Goal: Task Accomplishment & Management: Use online tool/utility

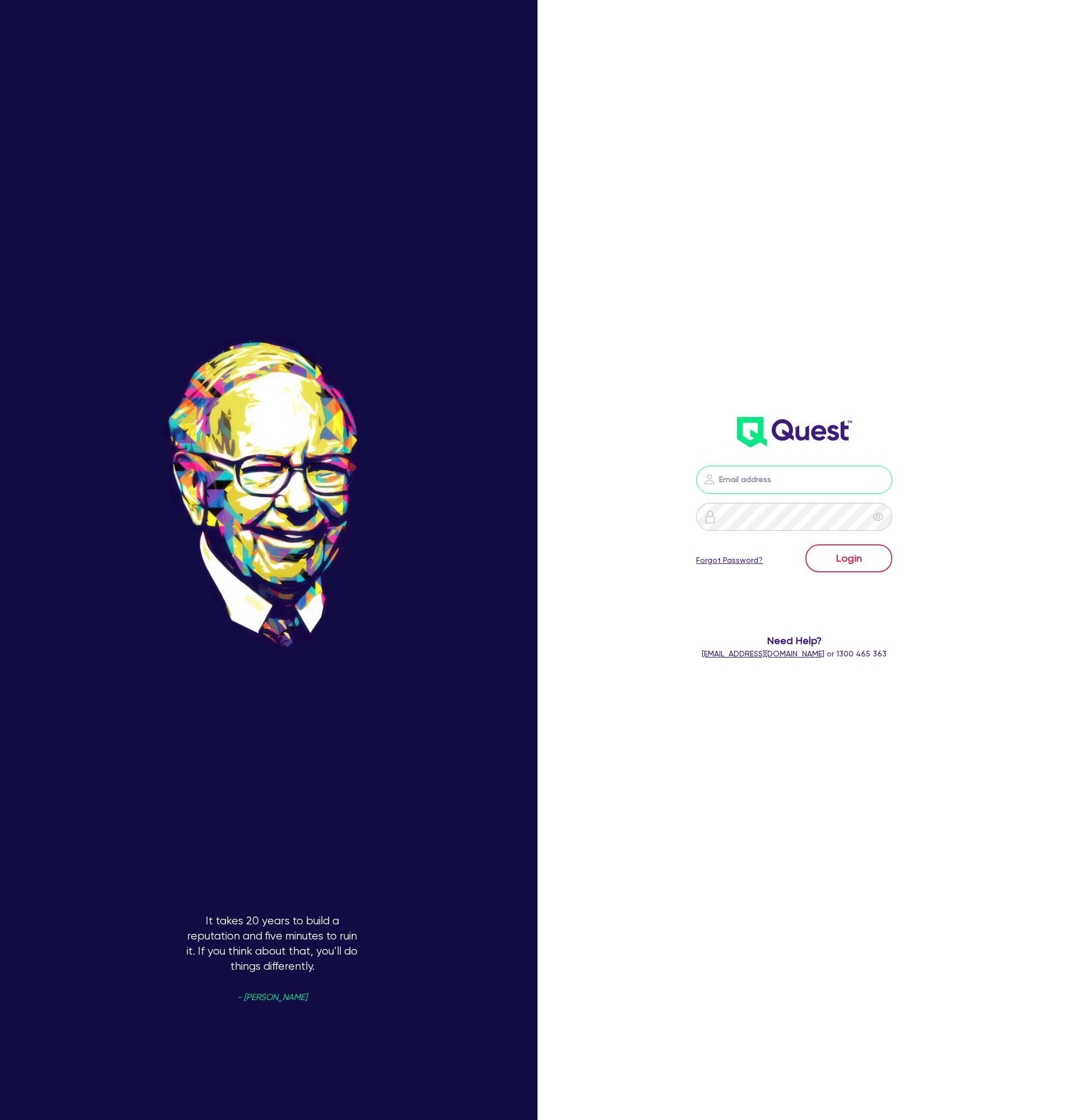
type input "[EMAIL_ADDRESS][DOMAIN_NAME]"
click at [851, 567] on button "Login" at bounding box center [848, 558] width 87 height 28
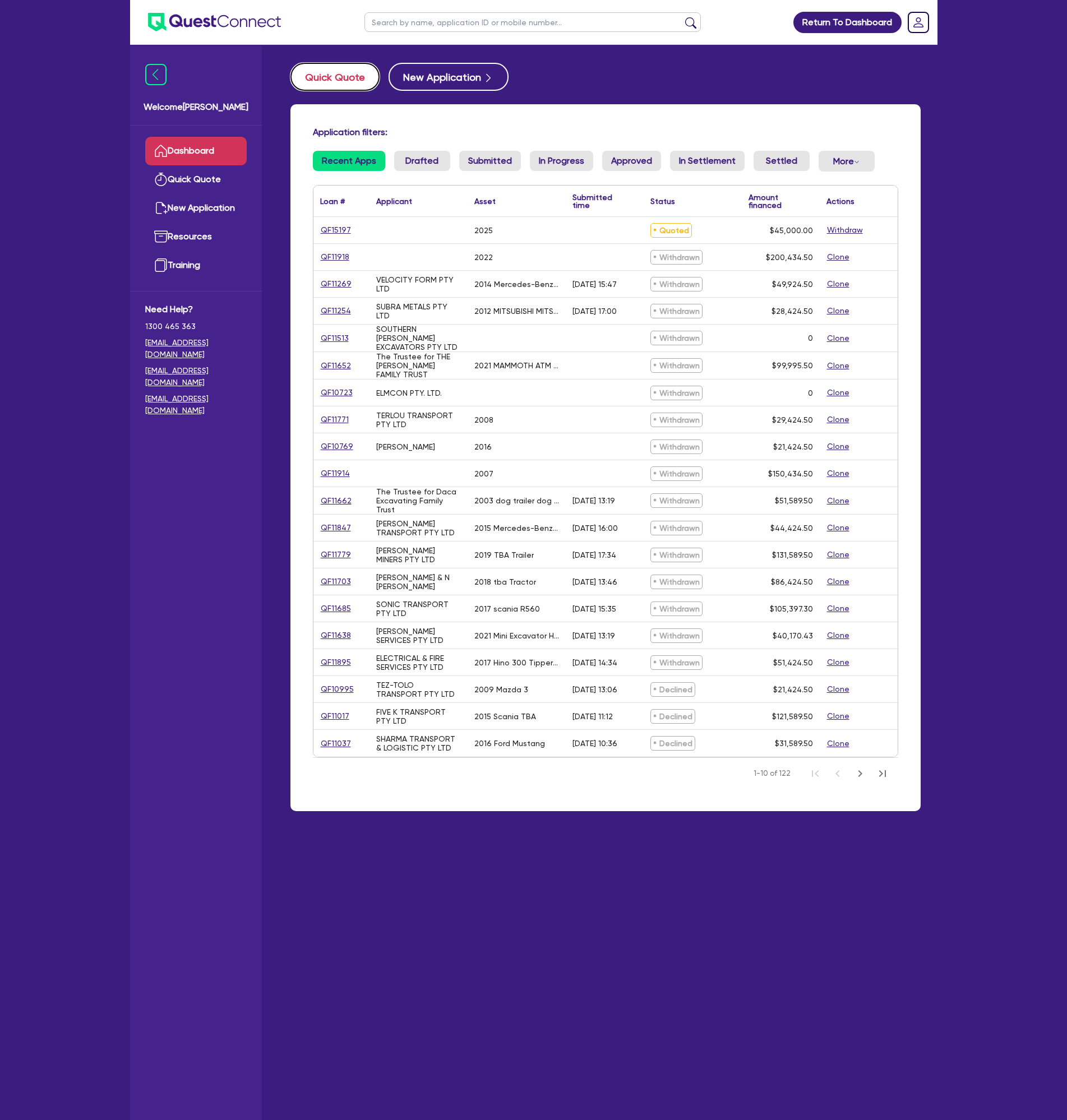
click at [334, 72] on button "Quick Quote" at bounding box center [335, 77] width 89 height 28
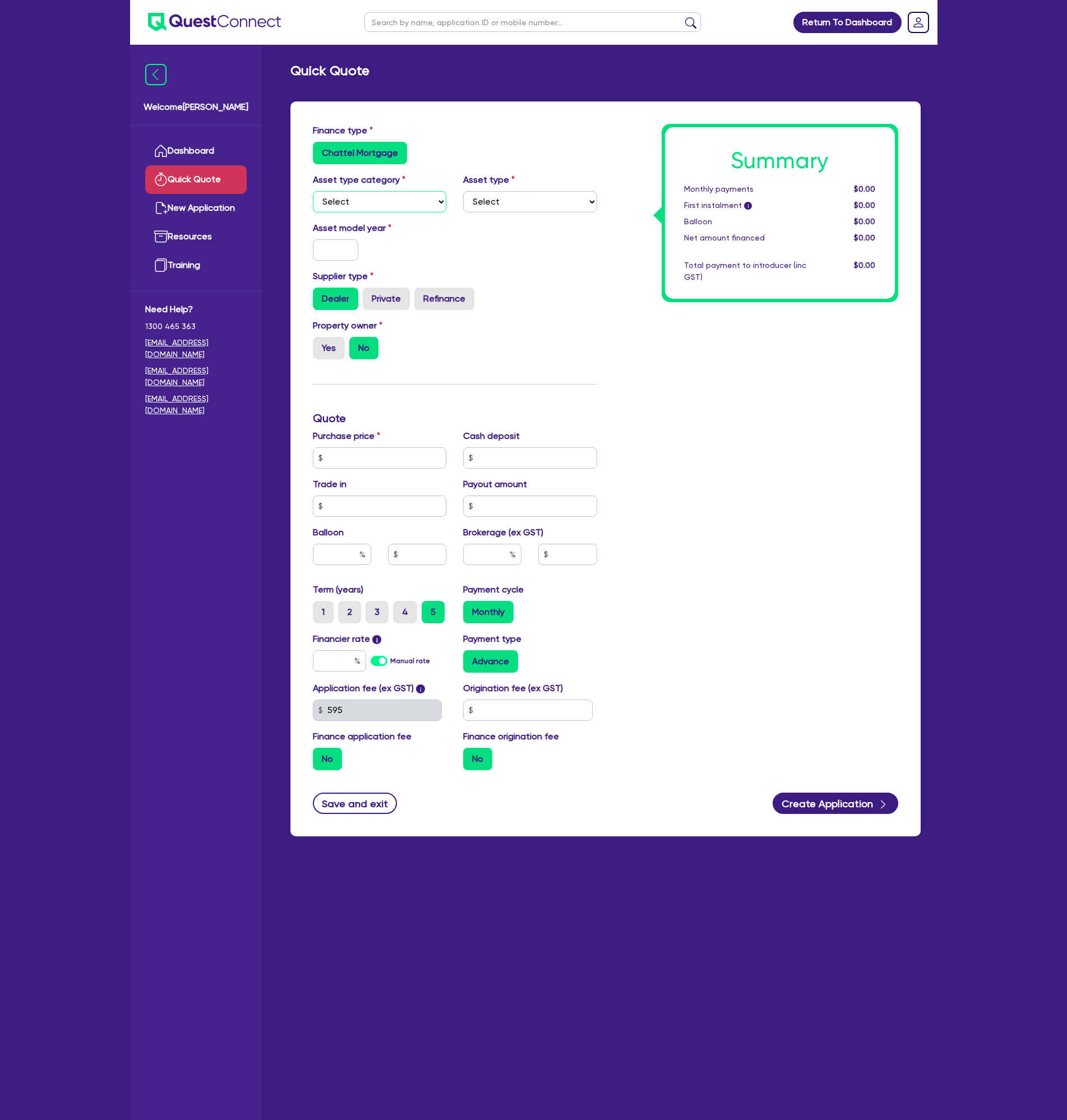
click at [407, 201] on select "Select Cars and light trucks Primary assets Secondary assets Tertiary assets" at bounding box center [380, 202] width 134 height 21
select select "PRIMARY_ASSETS"
click at [313, 191] on select "Select Cars and light trucks Primary assets Secondary assets Tertiary assets" at bounding box center [380, 202] width 134 height 21
click at [481, 199] on select "Select Heavy trucks over 4.5 tonne Trailers Bus and coaches Yellow goods and ex…" at bounding box center [530, 202] width 134 height 21
select select "TRAILERS"
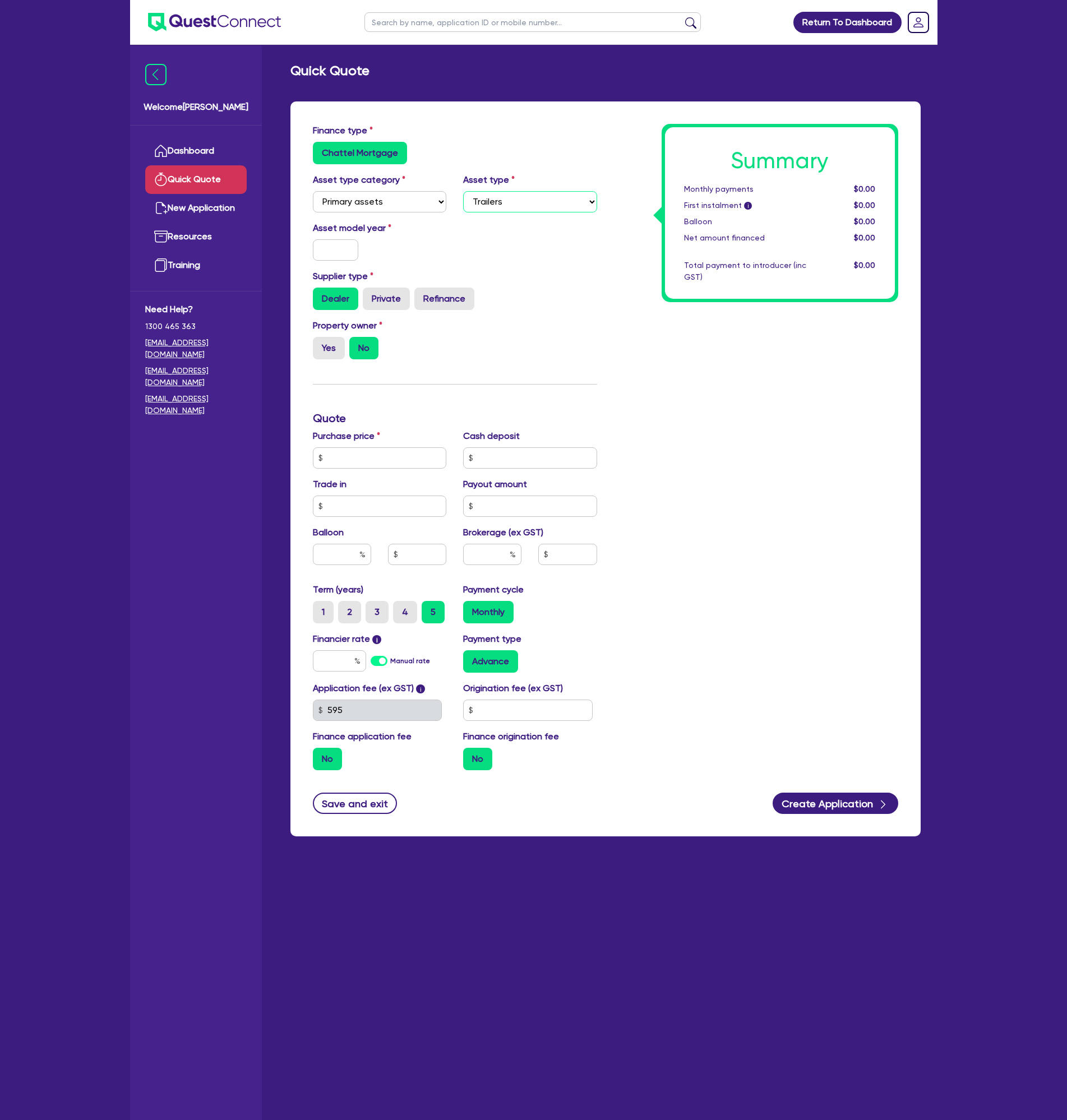
click at [463, 191] on select "Select Heavy trucks over 4.5 tonne Trailers Bus and coaches Yellow goods and ex…" at bounding box center [530, 202] width 134 height 21
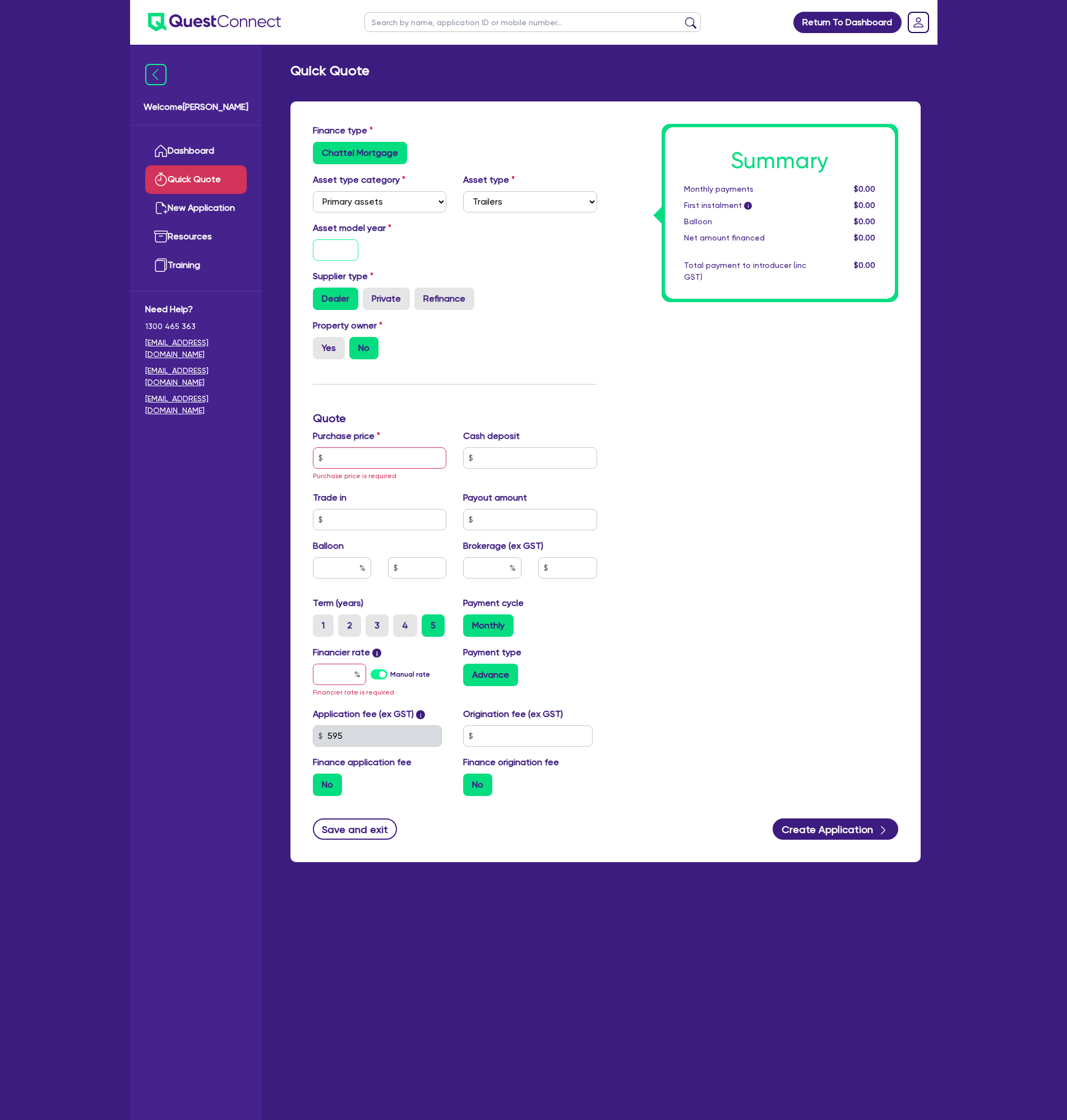
click at [335, 246] on input "text" at bounding box center [336, 250] width 46 height 21
type input "2022"
click at [323, 350] on label "Yes" at bounding box center [329, 348] width 32 height 22
click at [320, 344] on input "Yes" at bounding box center [316, 340] width 7 height 7
radio input "true"
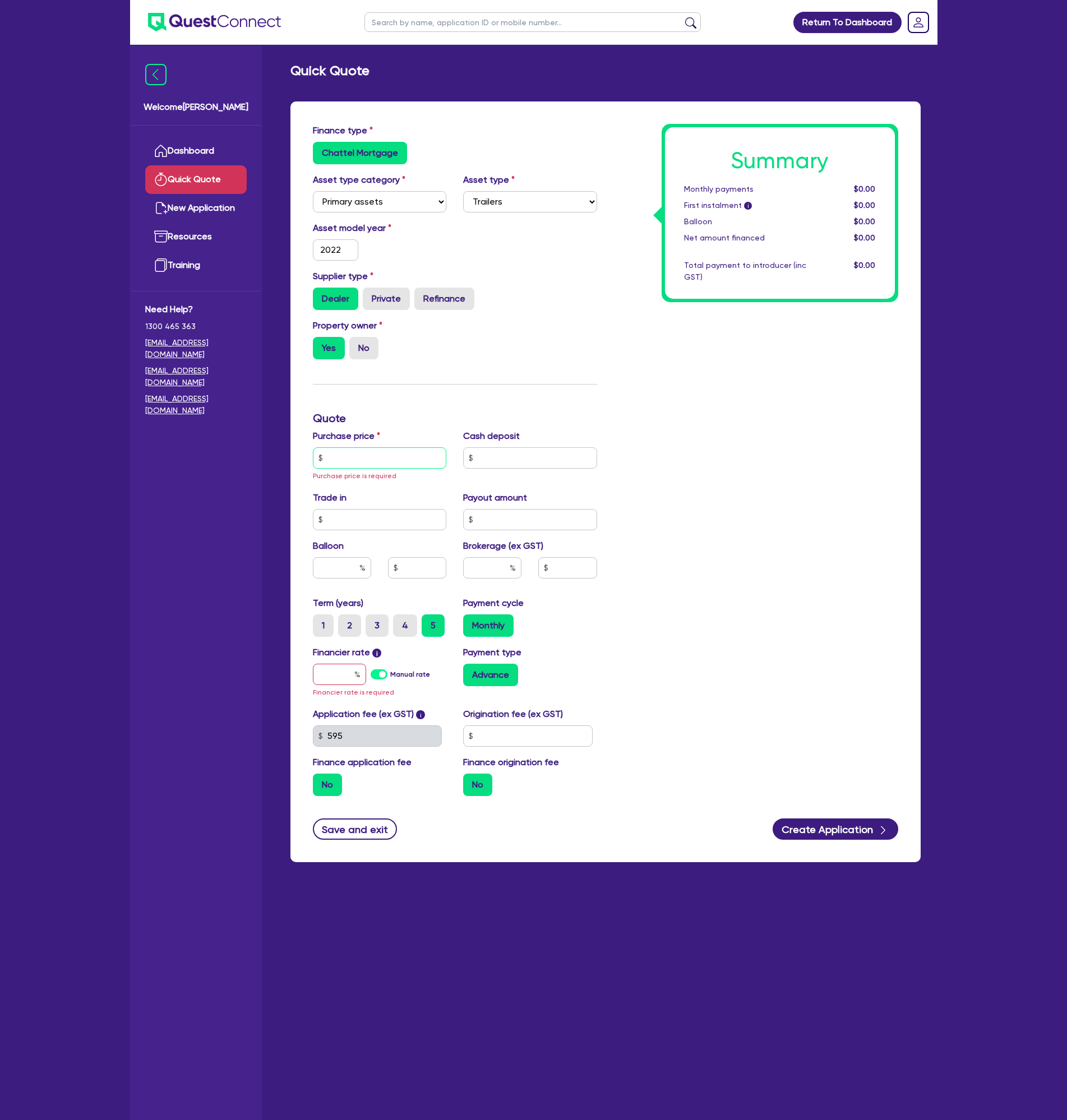
click at [353, 451] on input "text" at bounding box center [380, 458] width 134 height 21
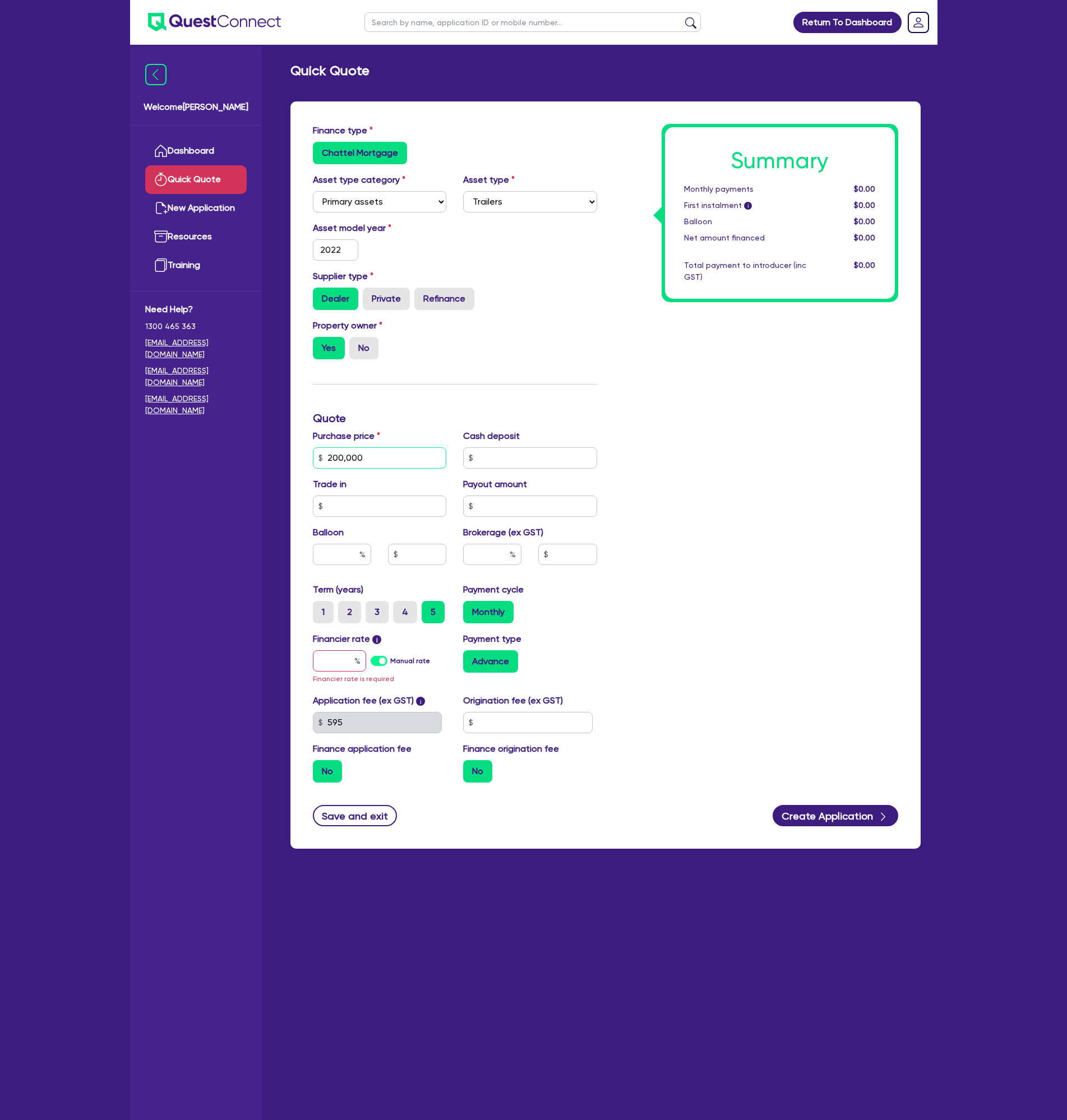
type input "200,000"
click at [509, 462] on input "text" at bounding box center [530, 458] width 134 height 21
click at [374, 495] on input "text" at bounding box center [380, 506] width 134 height 21
click at [480, 451] on input "text" at bounding box center [530, 458] width 134 height 21
type input "0"
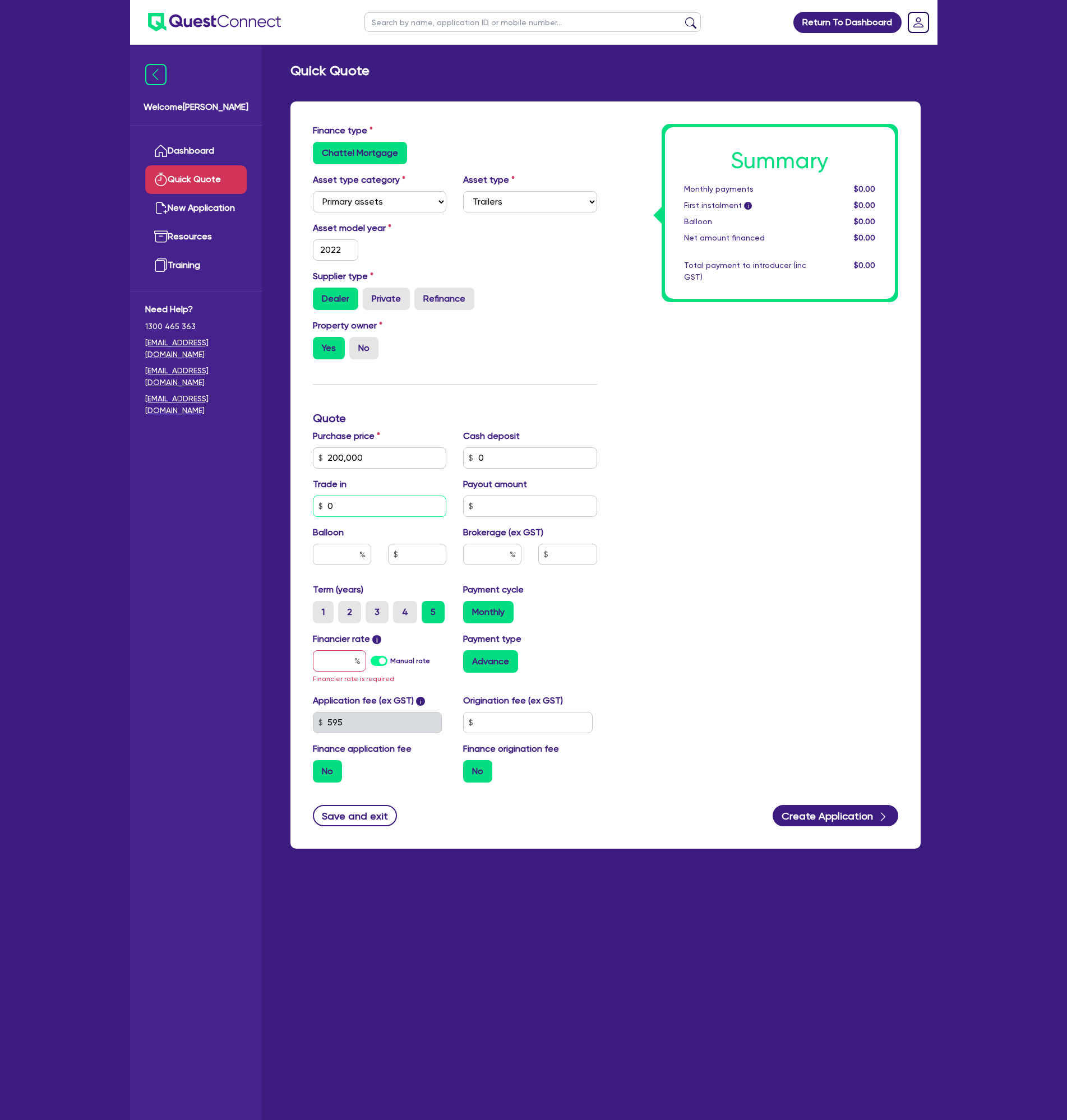
type input "0"
click at [353, 615] on label "2" at bounding box center [349, 612] width 23 height 22
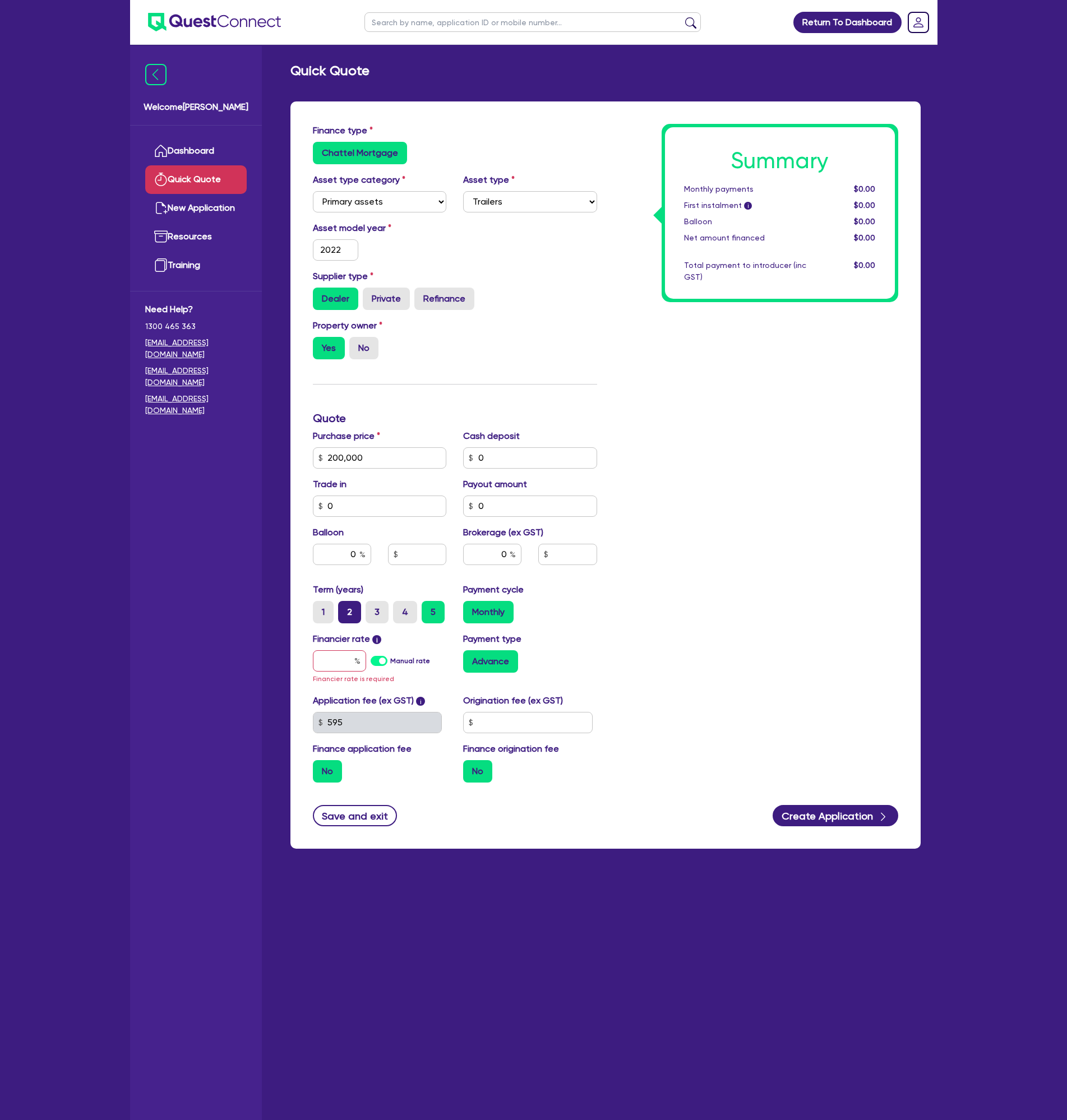
click at [346, 608] on input "2" at bounding box center [342, 604] width 7 height 7
radio input "true"
click at [343, 664] on input "text" at bounding box center [339, 661] width 53 height 21
paste input "14.99"
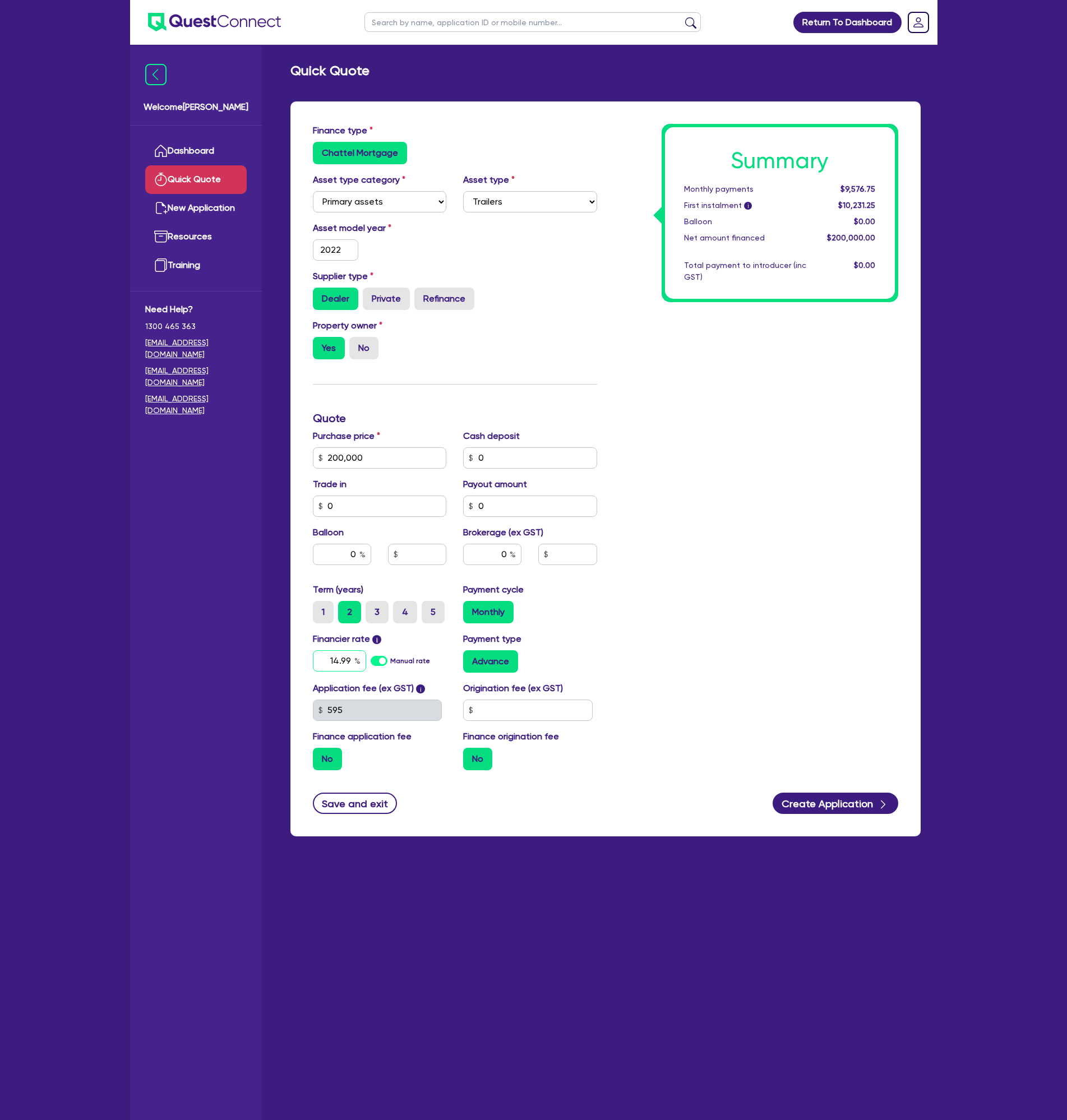
type input "14.99"
click at [330, 760] on label "No" at bounding box center [328, 759] width 29 height 22
click at [320, 755] on input "No" at bounding box center [316, 751] width 7 height 7
click at [355, 757] on div "No" at bounding box center [380, 759] width 134 height 22
click at [485, 752] on label "No" at bounding box center [477, 759] width 29 height 22
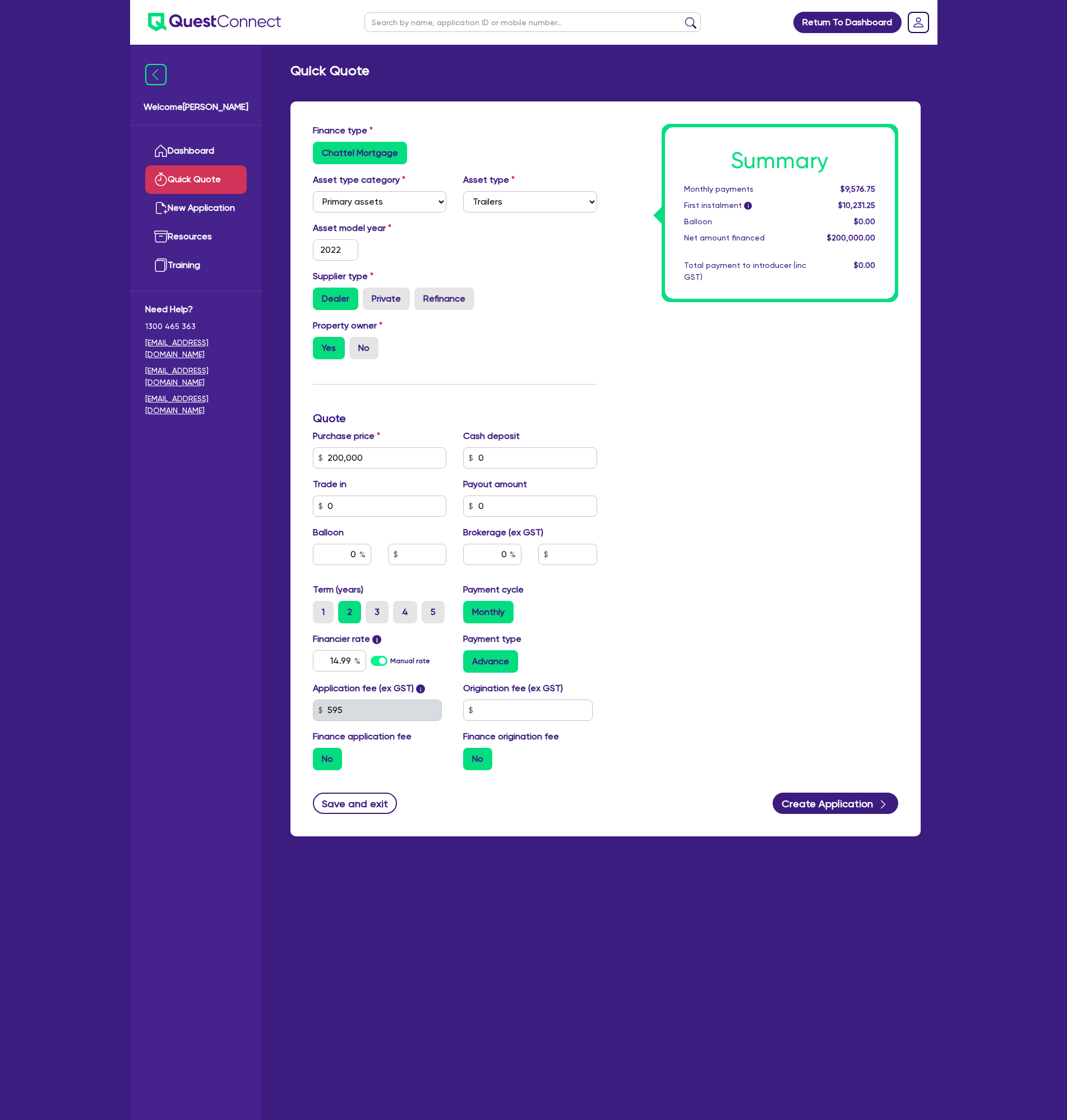
click at [470, 752] on input "No" at bounding box center [466, 751] width 7 height 7
drag, startPoint x: 489, startPoint y: 546, endPoint x: 519, endPoint y: 555, distance: 31.3
click at [519, 555] on input "0" at bounding box center [492, 554] width 58 height 21
type input "2"
type input "4,000"
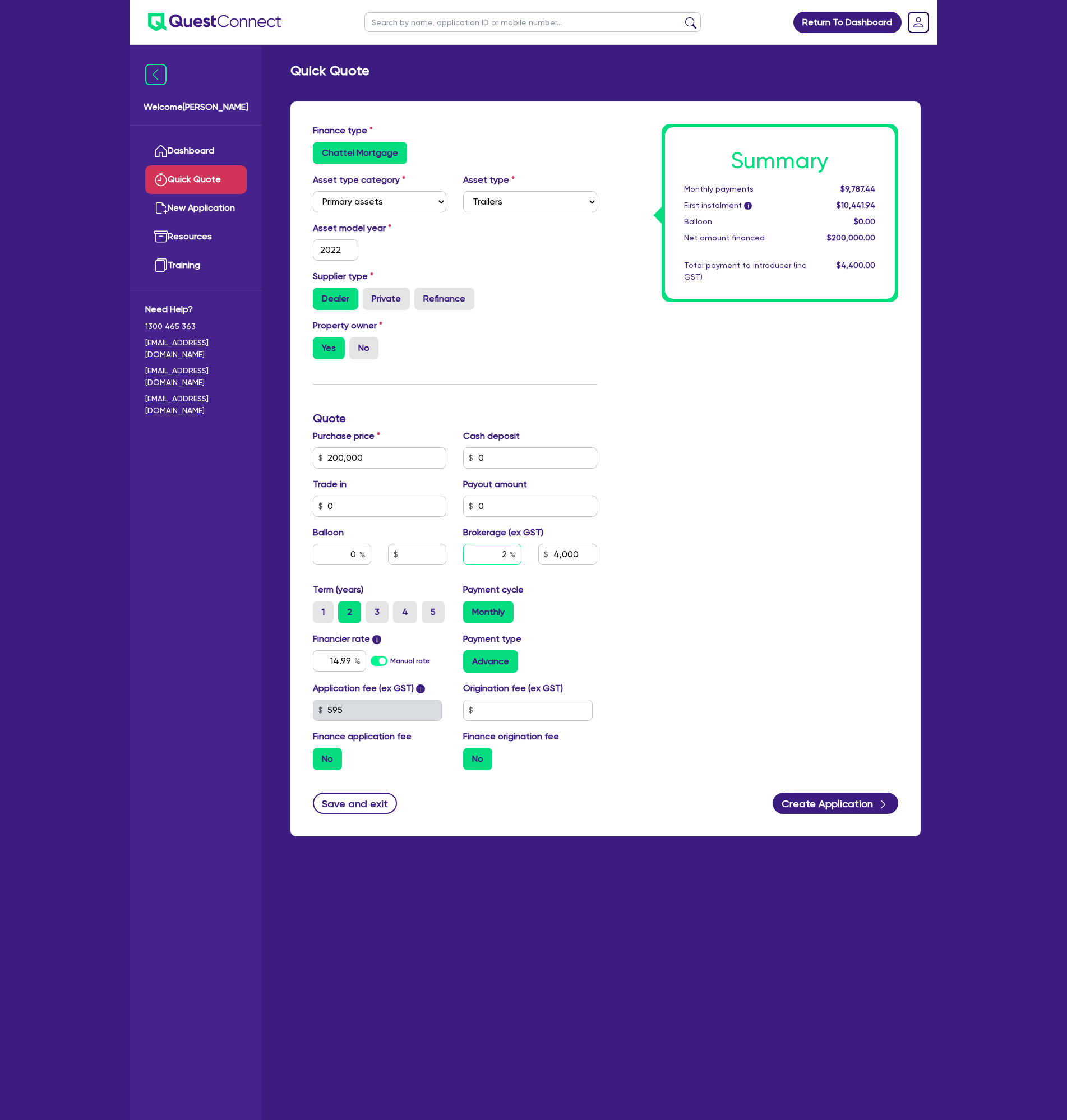
type input "2"
type input "4,000"
click at [857, 187] on span "$9,787.44" at bounding box center [858, 189] width 35 height 9
copy span "9,787.44"
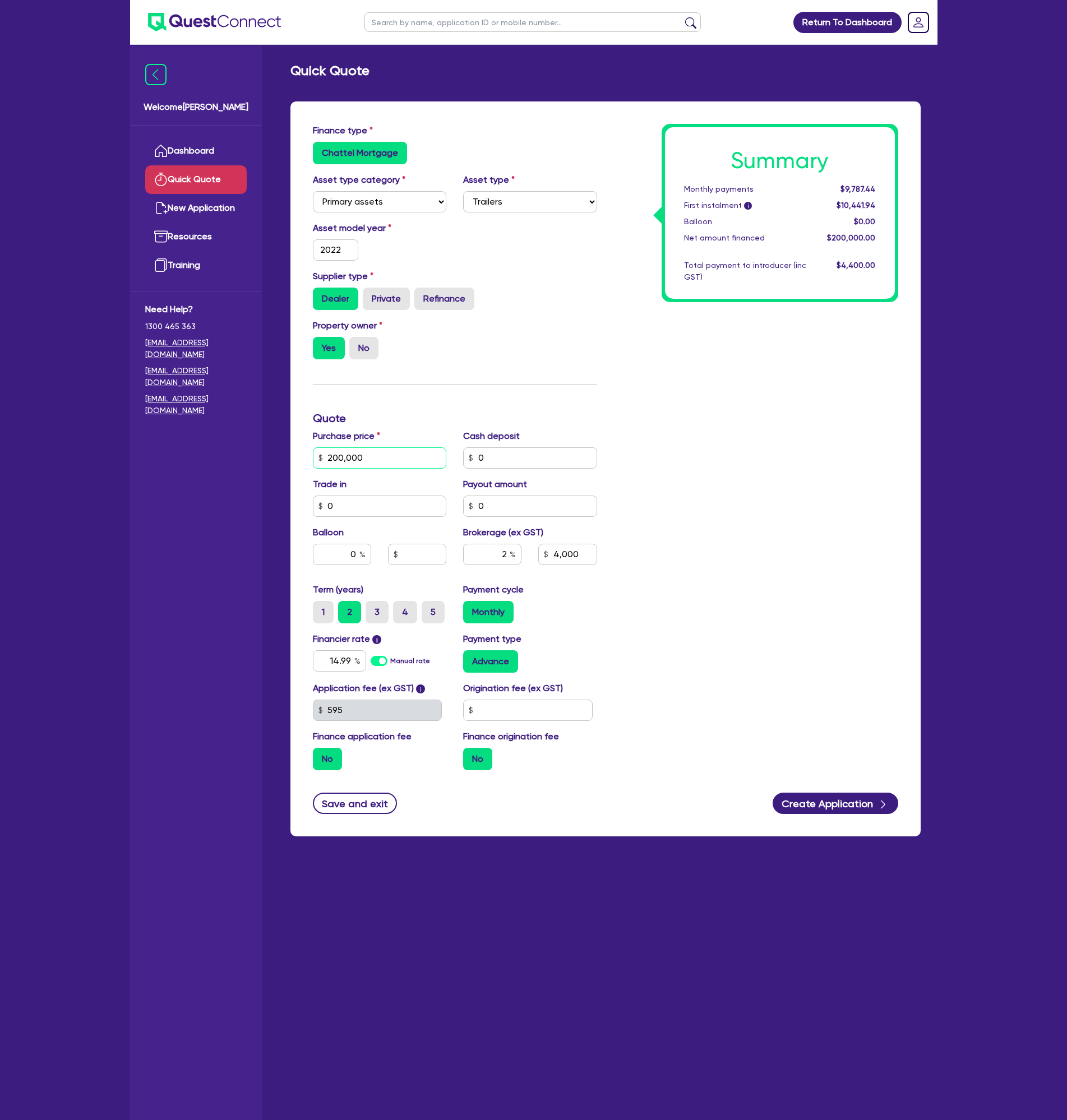
drag, startPoint x: 355, startPoint y: 457, endPoint x: 344, endPoint y: 457, distance: 11.0
click at [355, 457] on input "200,000" at bounding box center [380, 458] width 134 height 21
drag, startPoint x: 341, startPoint y: 457, endPoint x: 320, endPoint y: 459, distance: 21.1
click at [320, 458] on div "200,000" at bounding box center [380, 458] width 134 height 21
type input "250,000"
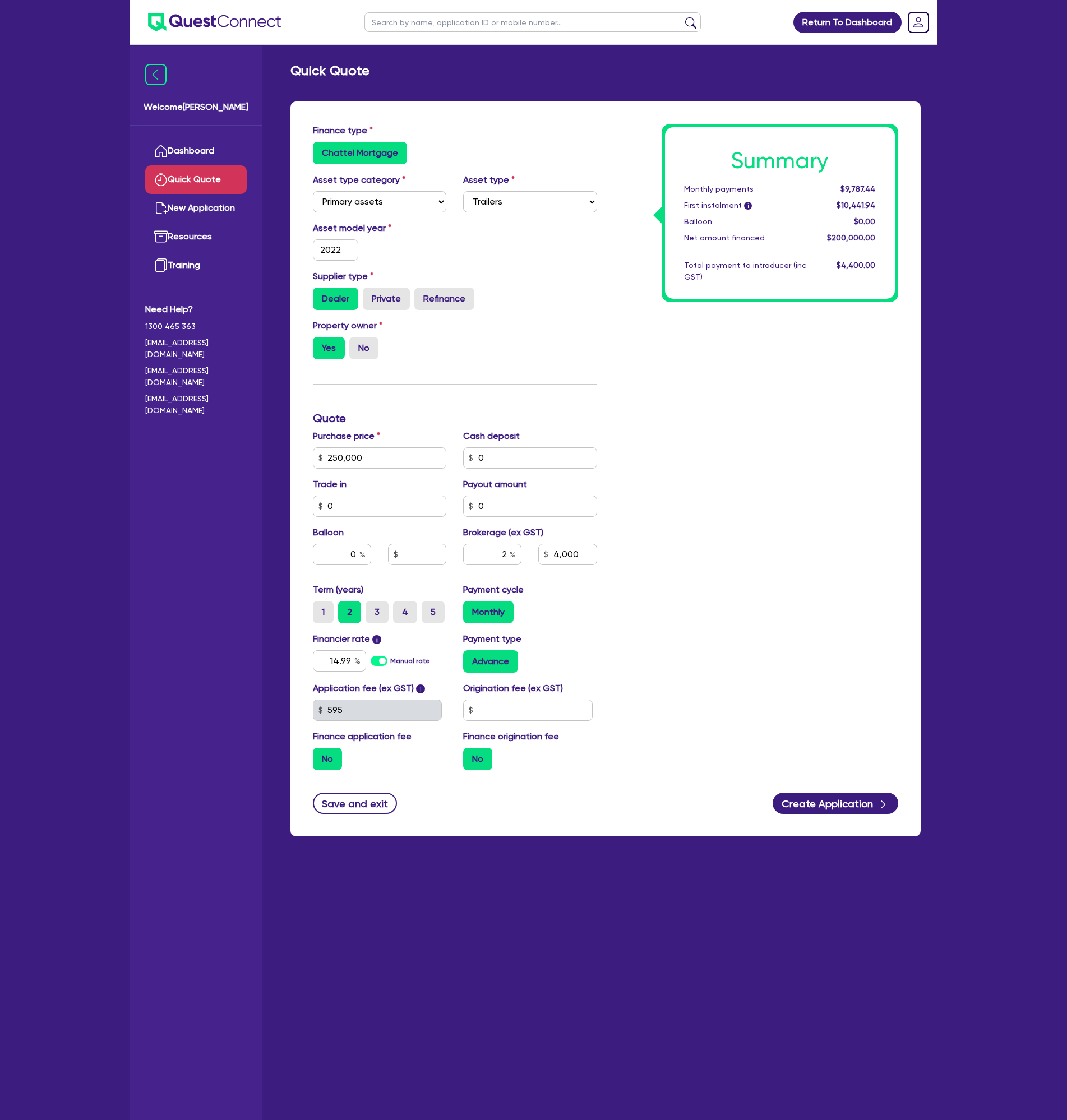
click at [808, 653] on div "Summary Monthly payments $9,787.44 First instalment i $10,441.94 Balloon $0.00 …" at bounding box center [756, 451] width 301 height 655
type input "5,000"
drag, startPoint x: 837, startPoint y: 191, endPoint x: 876, endPoint y: 191, distance: 39.0
click at [876, 191] on div "$12,234.30" at bounding box center [849, 189] width 70 height 12
copy span "$12,234.30"
